Goal: Check status: Check status

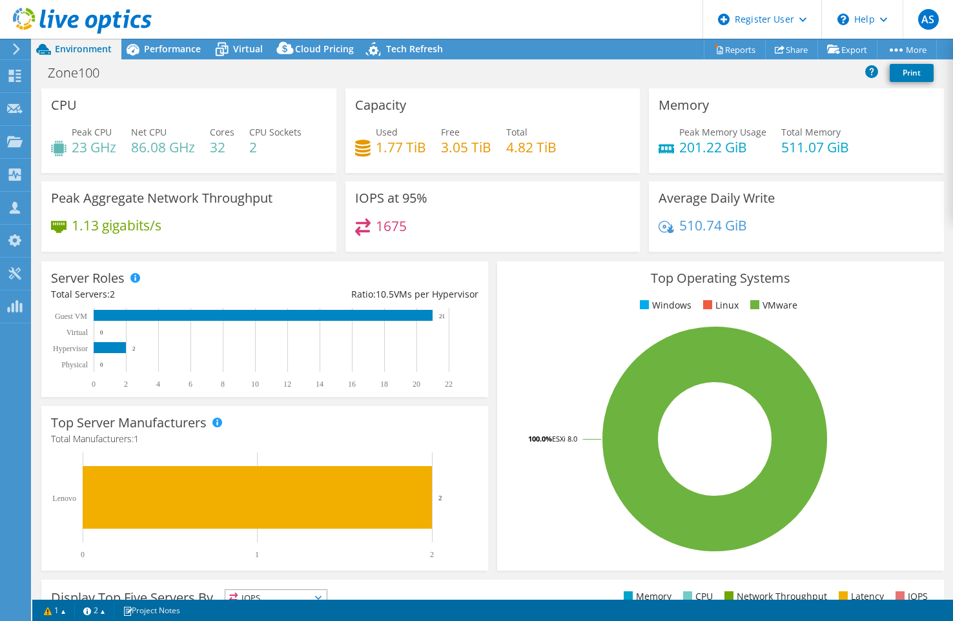
select select "USD"
click at [413, 52] on span "Tech Refresh" at bounding box center [414, 49] width 57 height 12
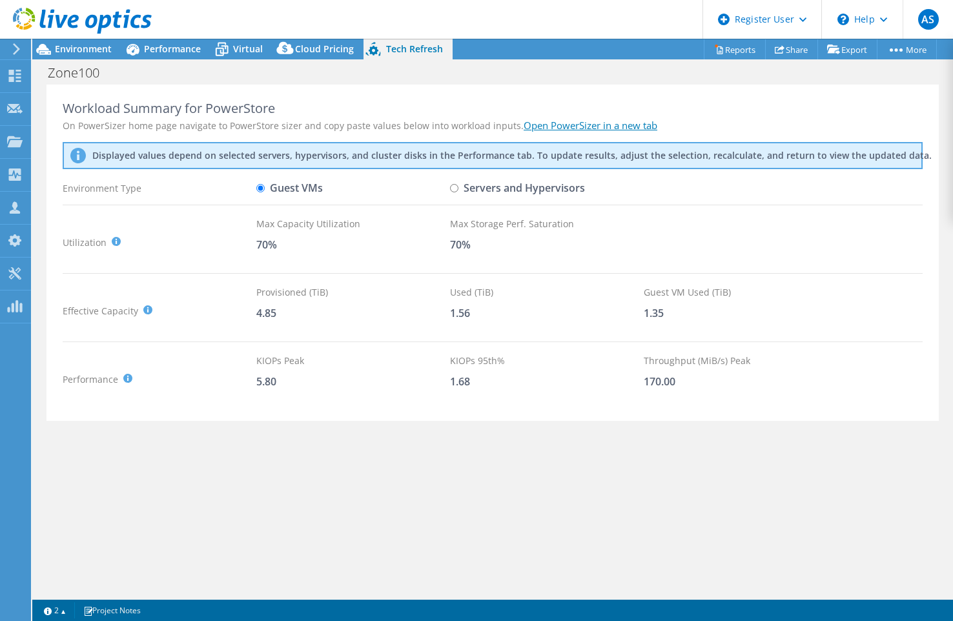
click at [577, 123] on link "Open PowerSizer in a new tab" at bounding box center [591, 125] width 134 height 13
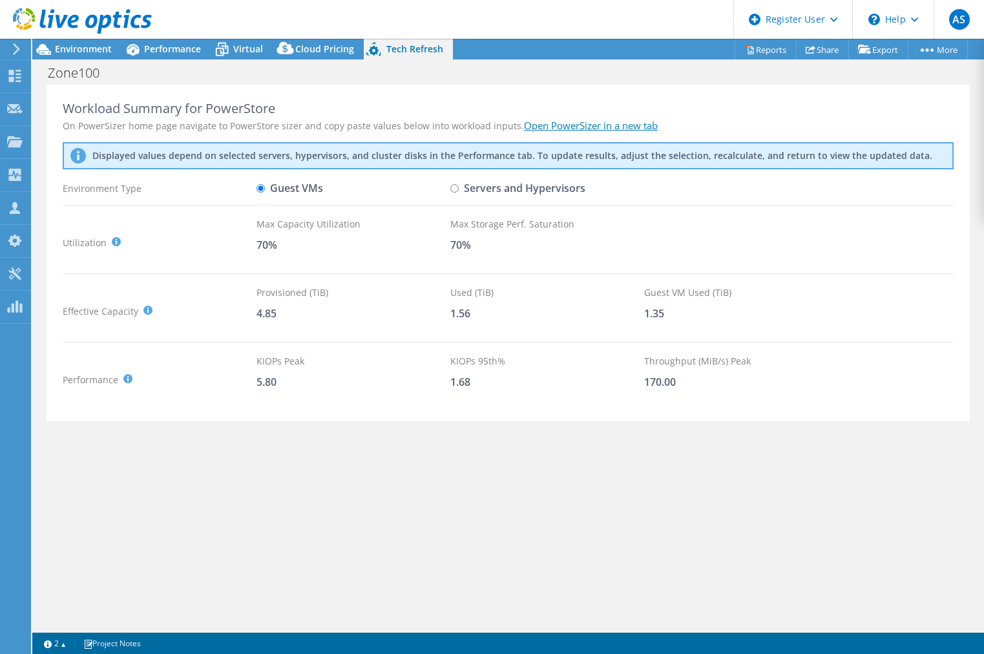
click at [458, 187] on input "Servers and Hypervisors" at bounding box center [454, 188] width 8 height 8
radio input "true"
click at [268, 186] on label "Guest VMs" at bounding box center [289, 188] width 67 height 23
click at [265, 186] on input "Guest VMs" at bounding box center [260, 188] width 8 height 8
radio input "true"
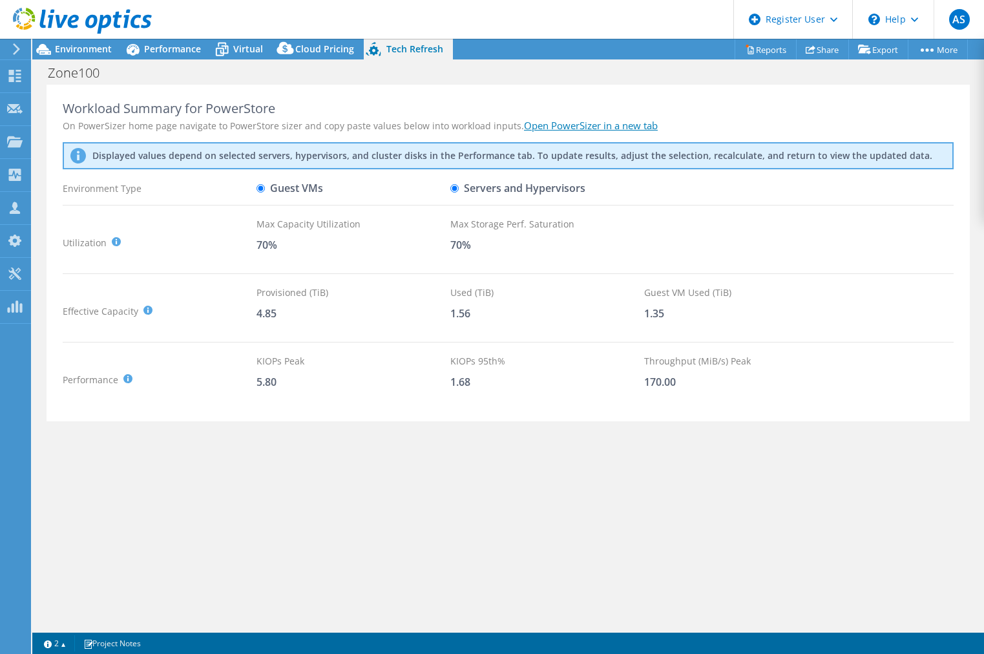
click at [465, 187] on label "Servers and Hypervisors" at bounding box center [517, 188] width 135 height 23
click at [459, 187] on input "Servers and Hypervisors" at bounding box center [454, 188] width 8 height 8
radio input "true"
click at [158, 50] on span "Performance" at bounding box center [172, 49] width 57 height 12
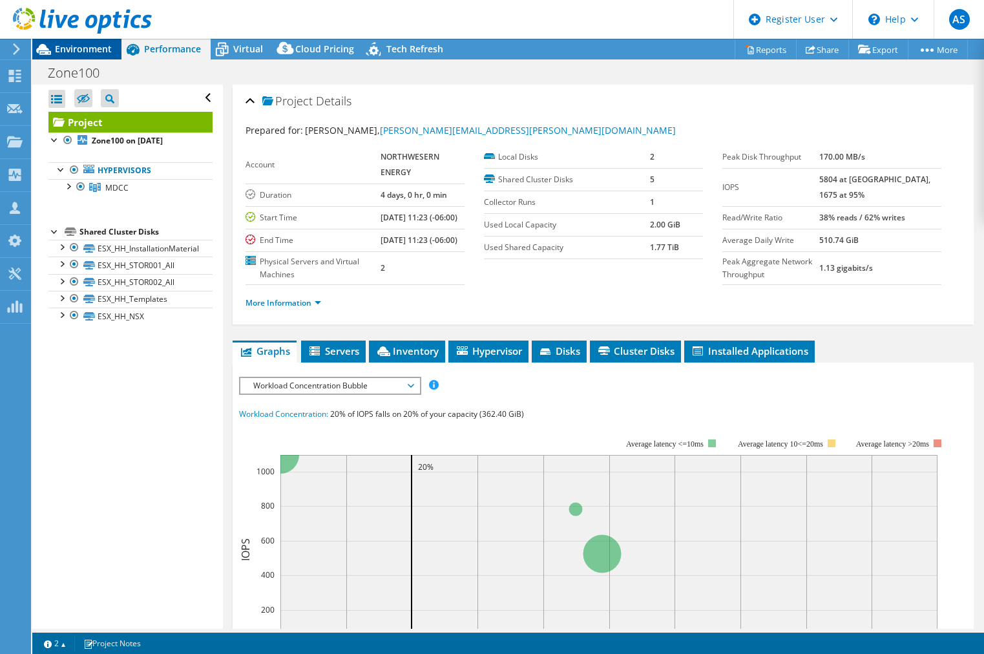
click at [101, 53] on span "Environment" at bounding box center [83, 49] width 57 height 12
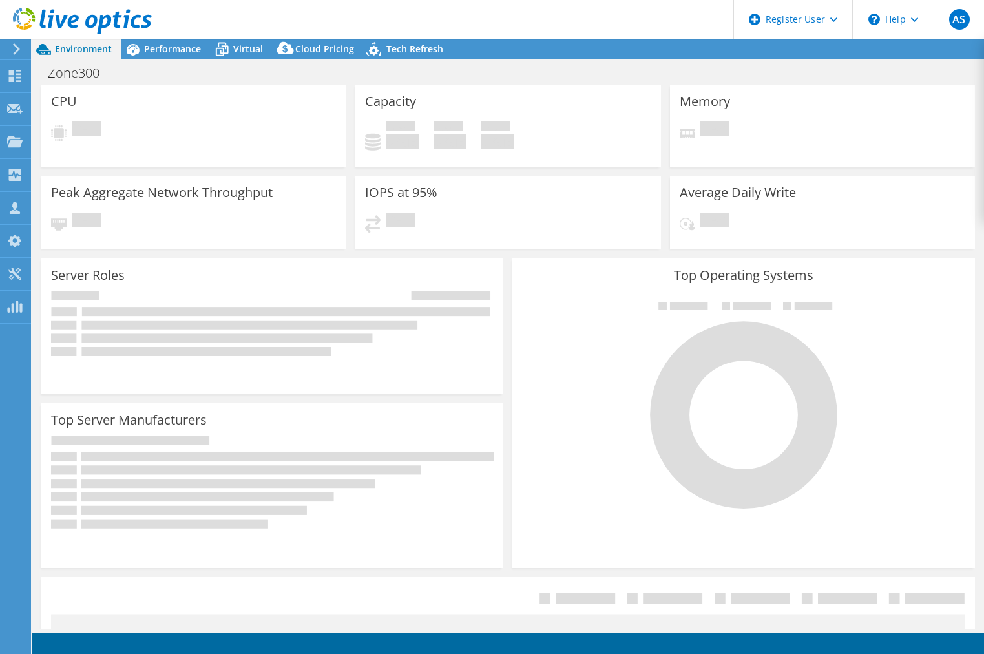
select select "USD"
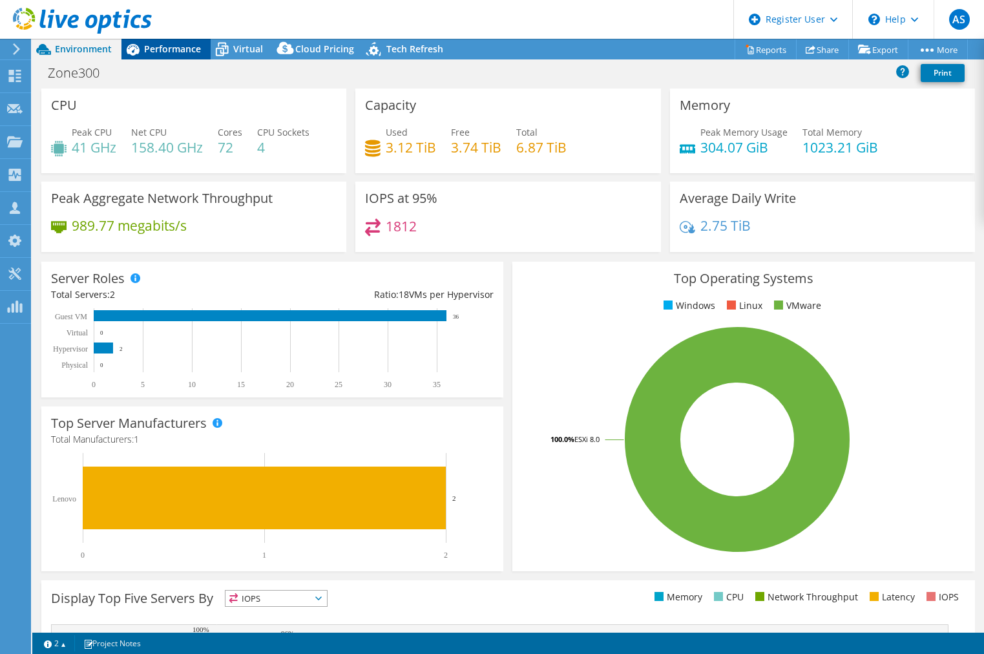
click at [189, 47] on span "Performance" at bounding box center [172, 49] width 57 height 12
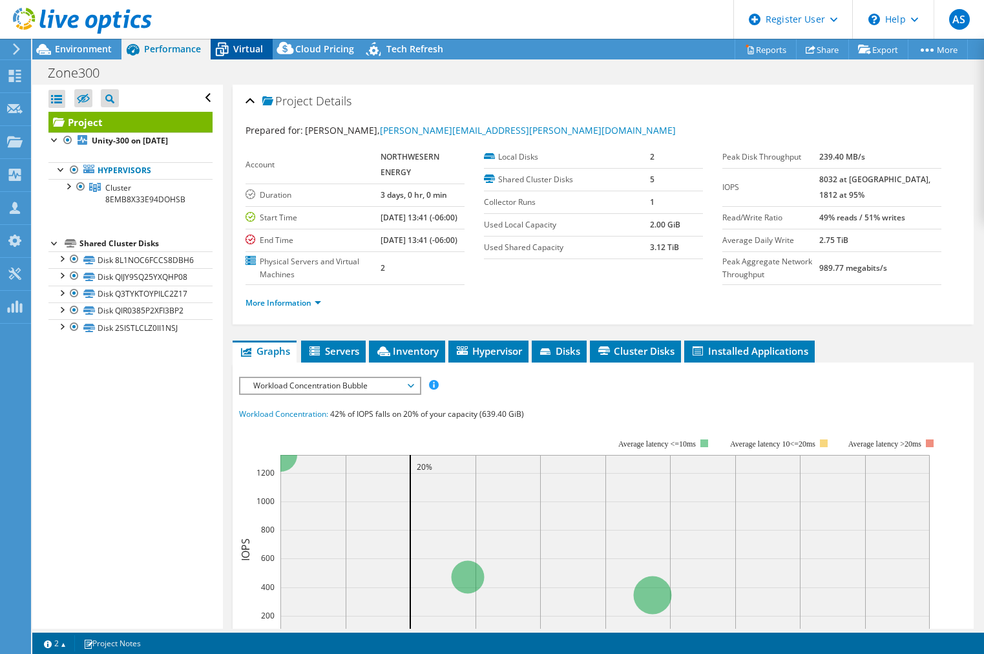
click at [245, 45] on span "Virtual" at bounding box center [248, 49] width 30 height 12
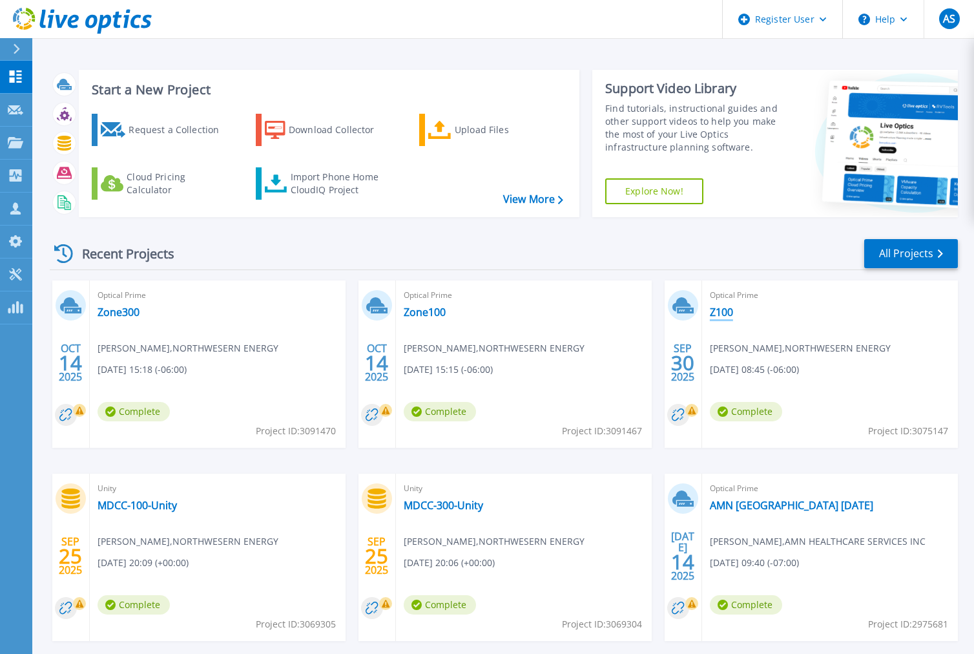
click at [723, 309] on link "Z100" at bounding box center [721, 312] width 23 height 13
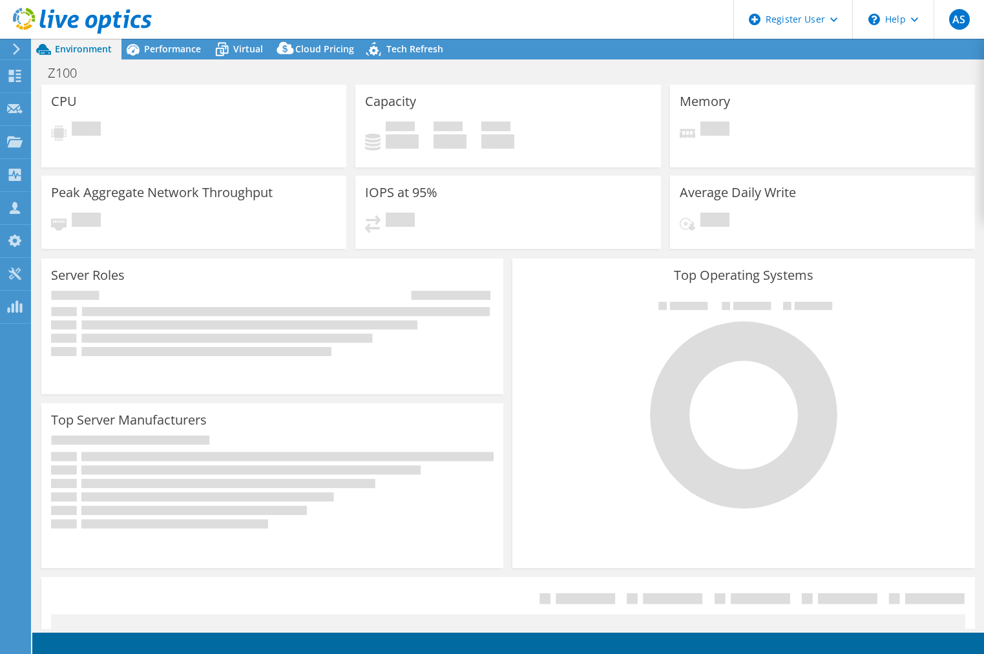
select select "USD"
